Goal: Task Accomplishment & Management: Use online tool/utility

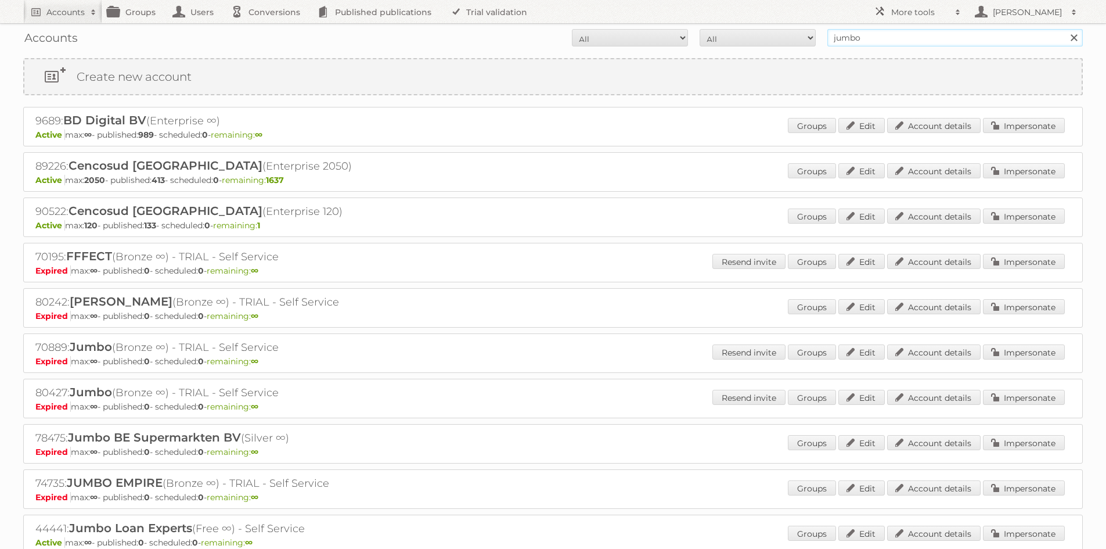
click at [880, 35] on input "jumbo" at bounding box center [954, 37] width 255 height 17
type input "aveve"
click at [1065, 29] on input "Search" at bounding box center [1073, 37] width 17 height 17
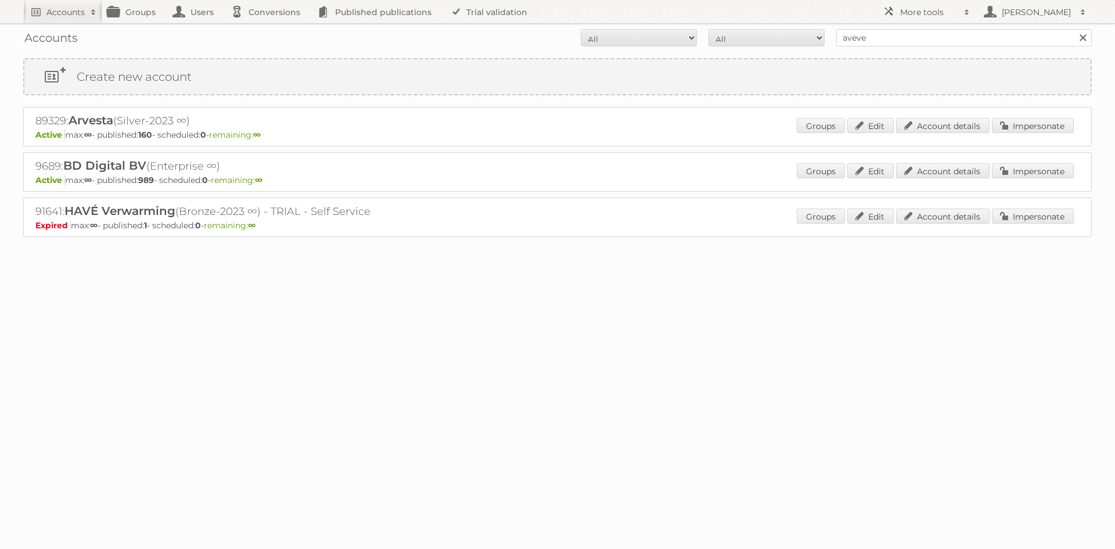
click at [1044, 138] on p "Active max: ∞ - published: 160 - scheduled: 0 - remaining: ∞" at bounding box center [557, 134] width 1044 height 10
click at [1037, 128] on link "Impersonate" at bounding box center [1033, 125] width 82 height 15
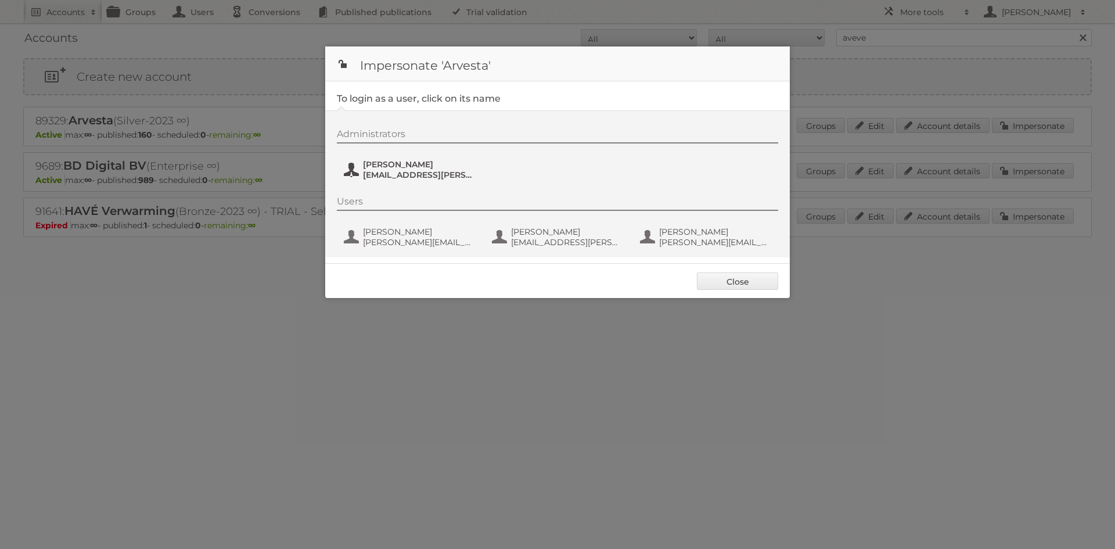
click at [401, 174] on span "heylen.kevin@aveve.be" at bounding box center [419, 175] width 113 height 10
